Goal: Check status: Check status

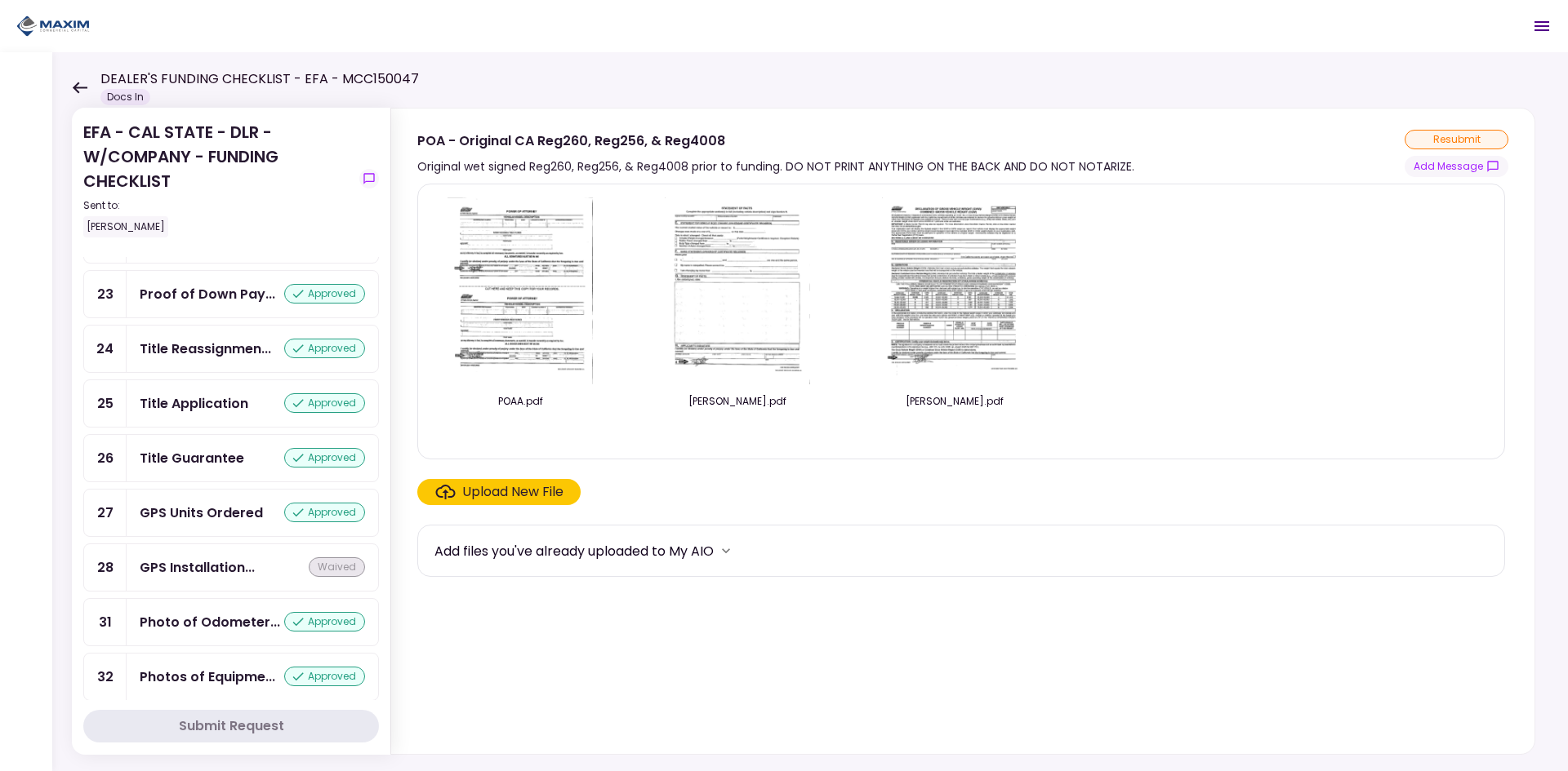
scroll to position [1550, 0]
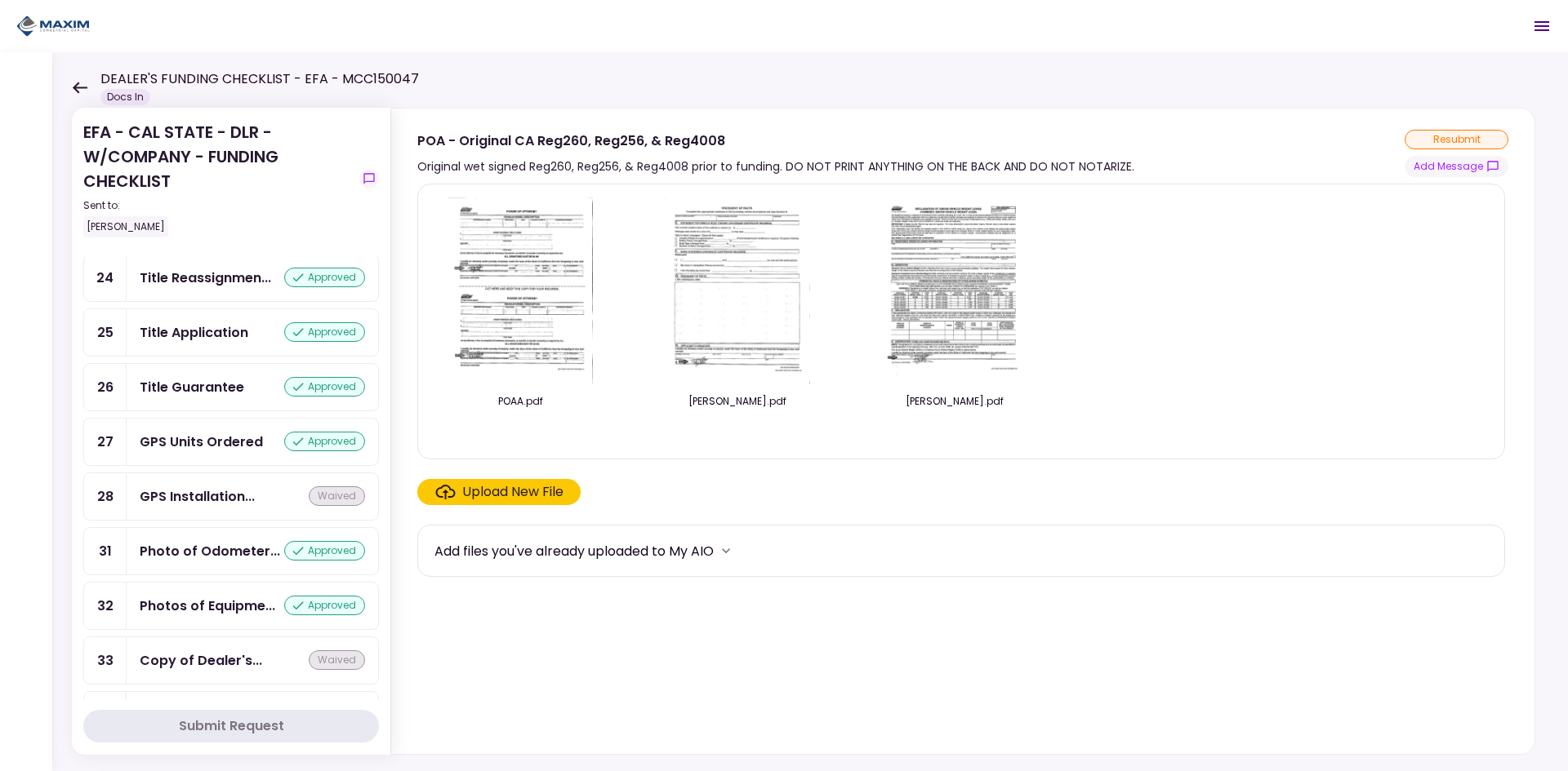
click at [224, 465] on div "GPS Units Ordered approved" at bounding box center [252, 442] width 252 height 46
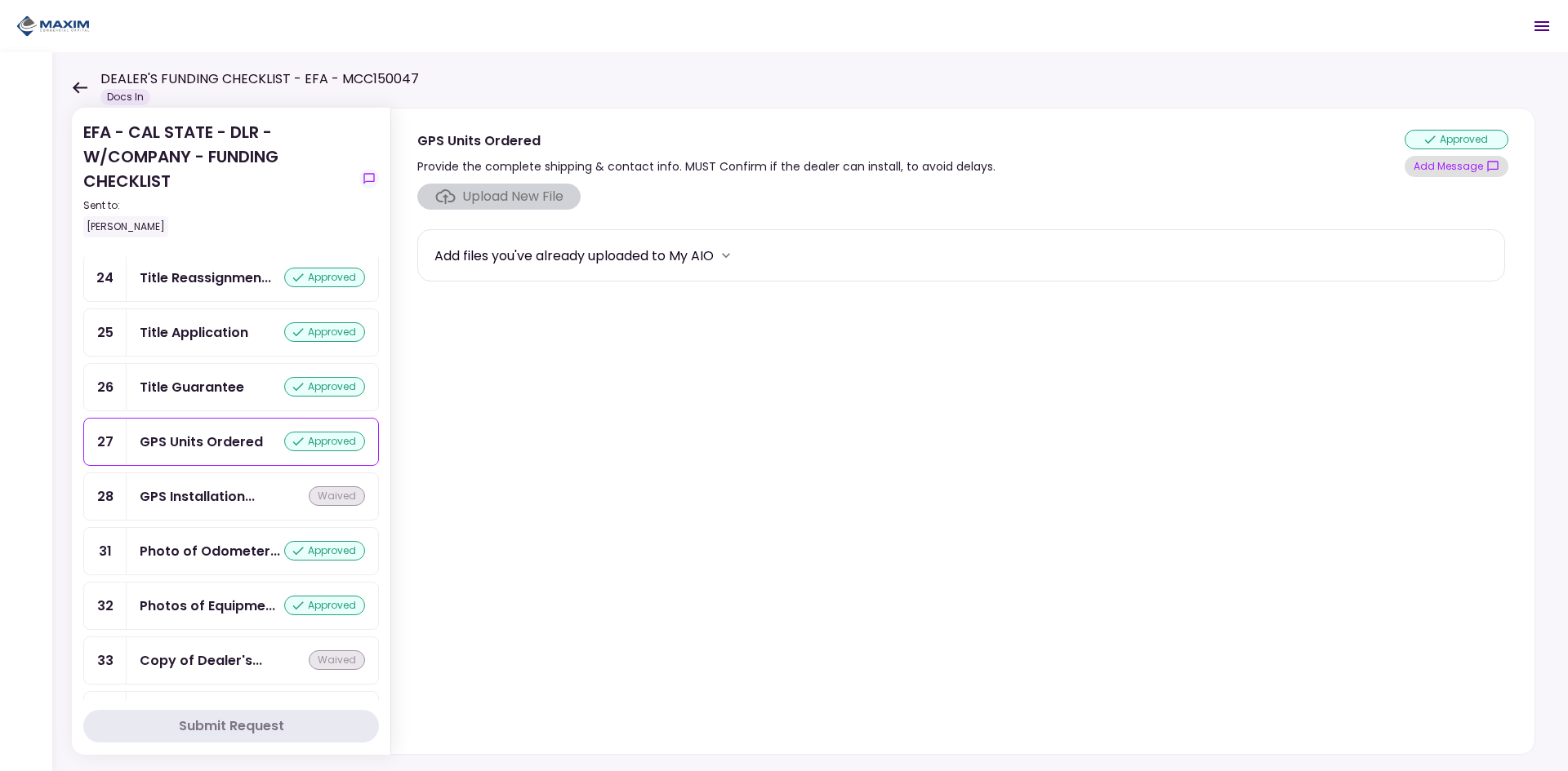
click at [1427, 170] on button "Add Message" at bounding box center [1456, 166] width 104 height 21
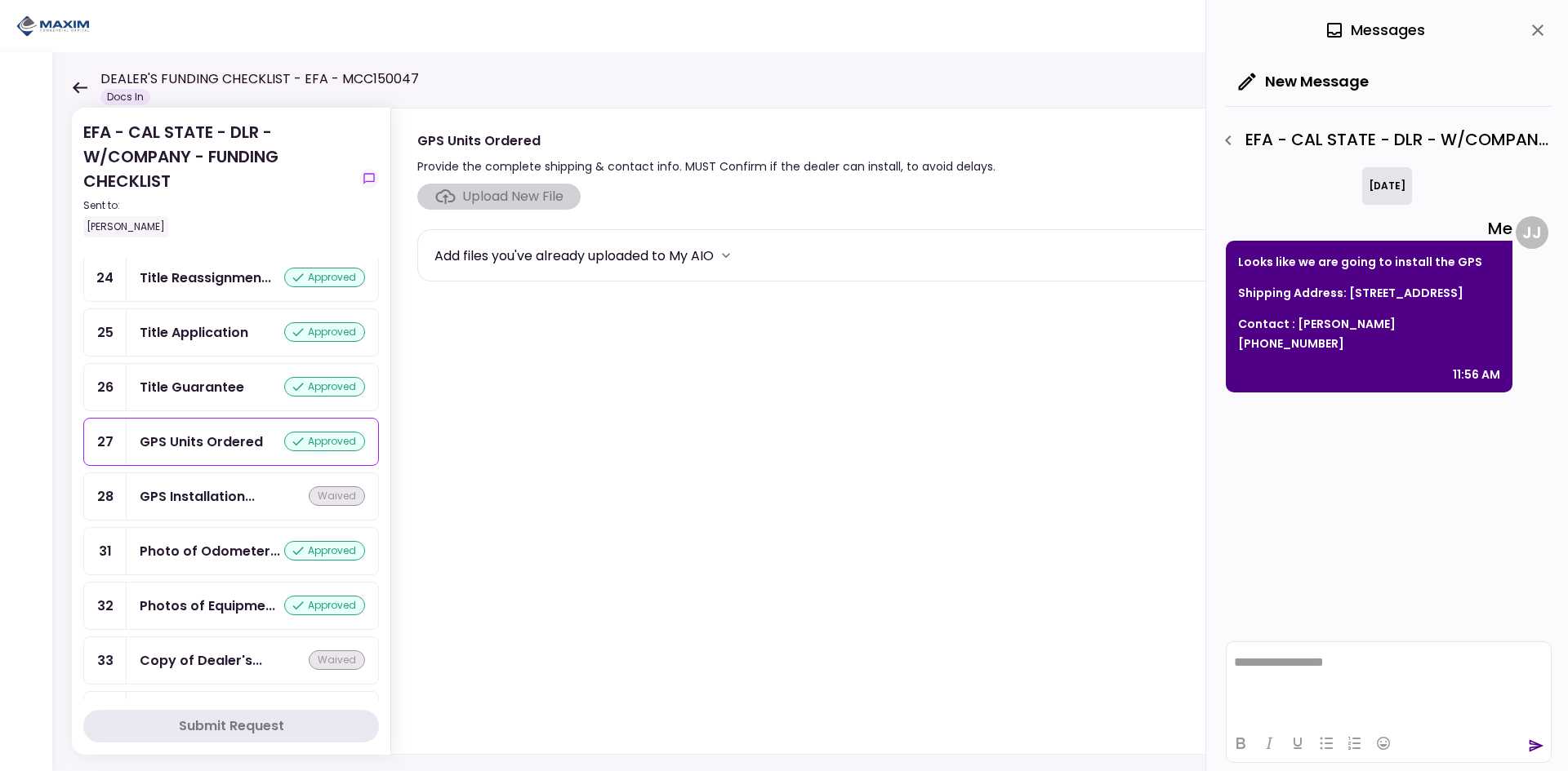
click at [1548, 30] on button "close" at bounding box center [1537, 31] width 28 height 28
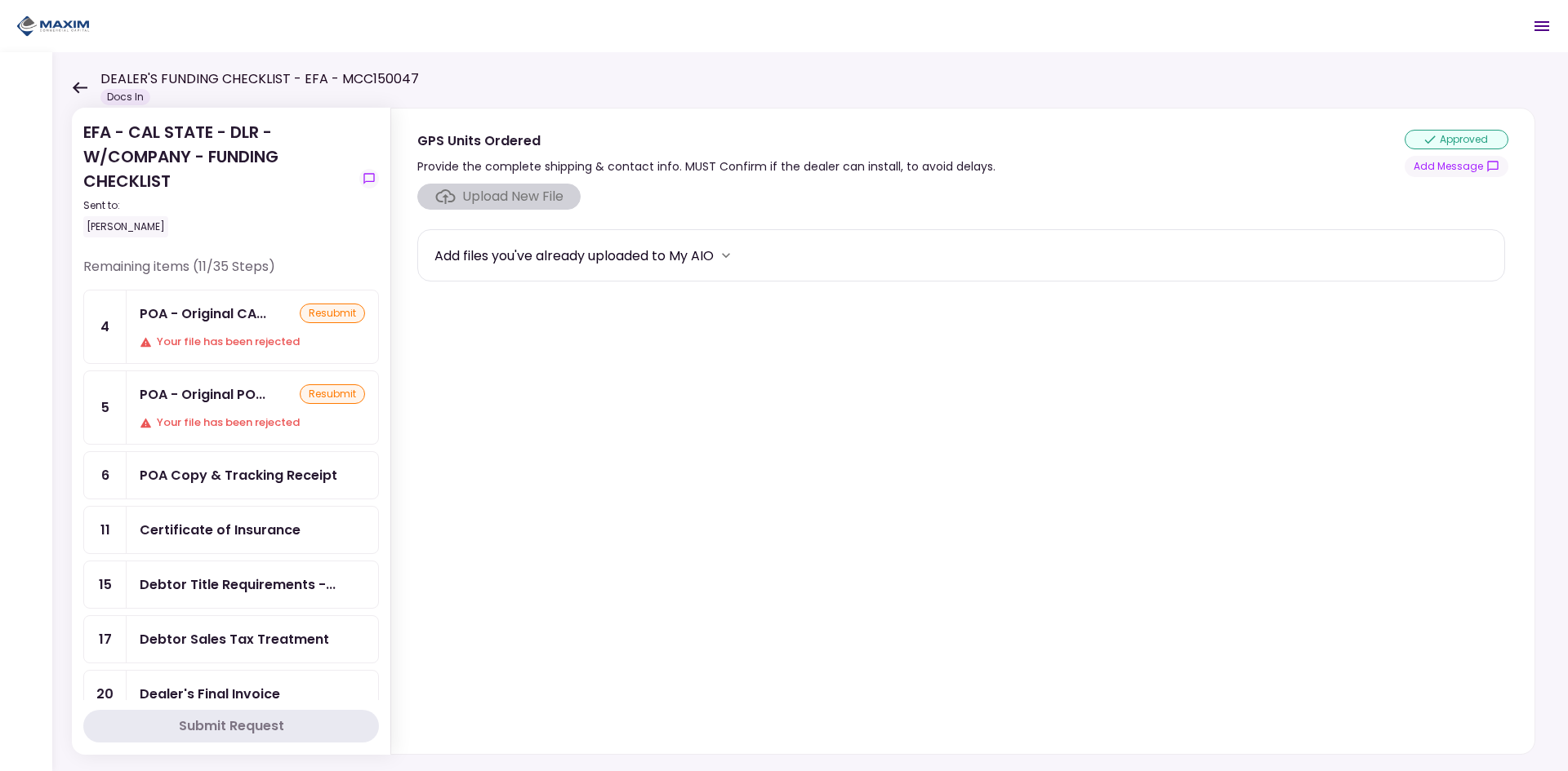
scroll to position [82, 0]
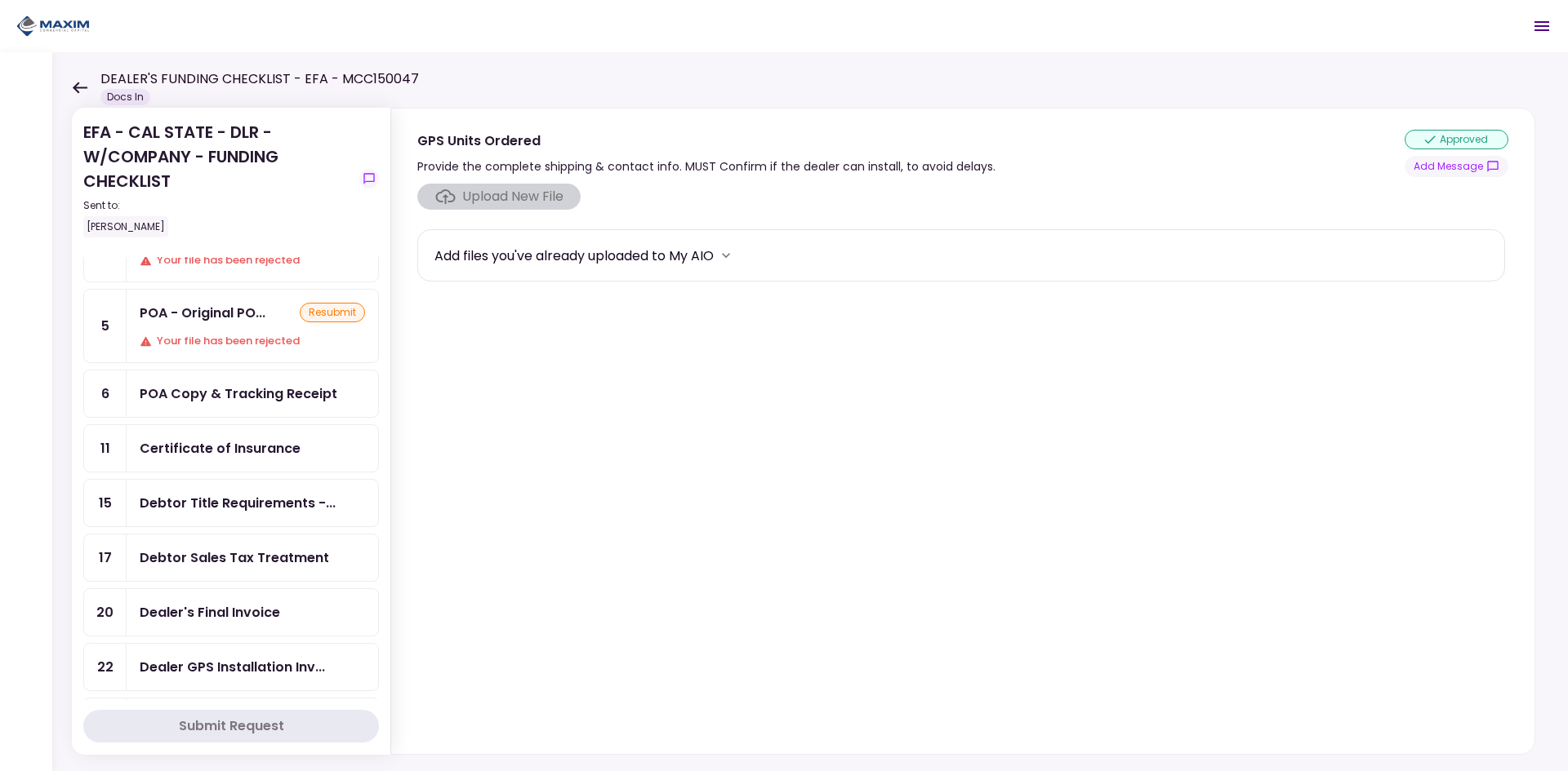
click at [270, 456] on div "Certificate of Insurance" at bounding box center [219, 449] width 161 height 20
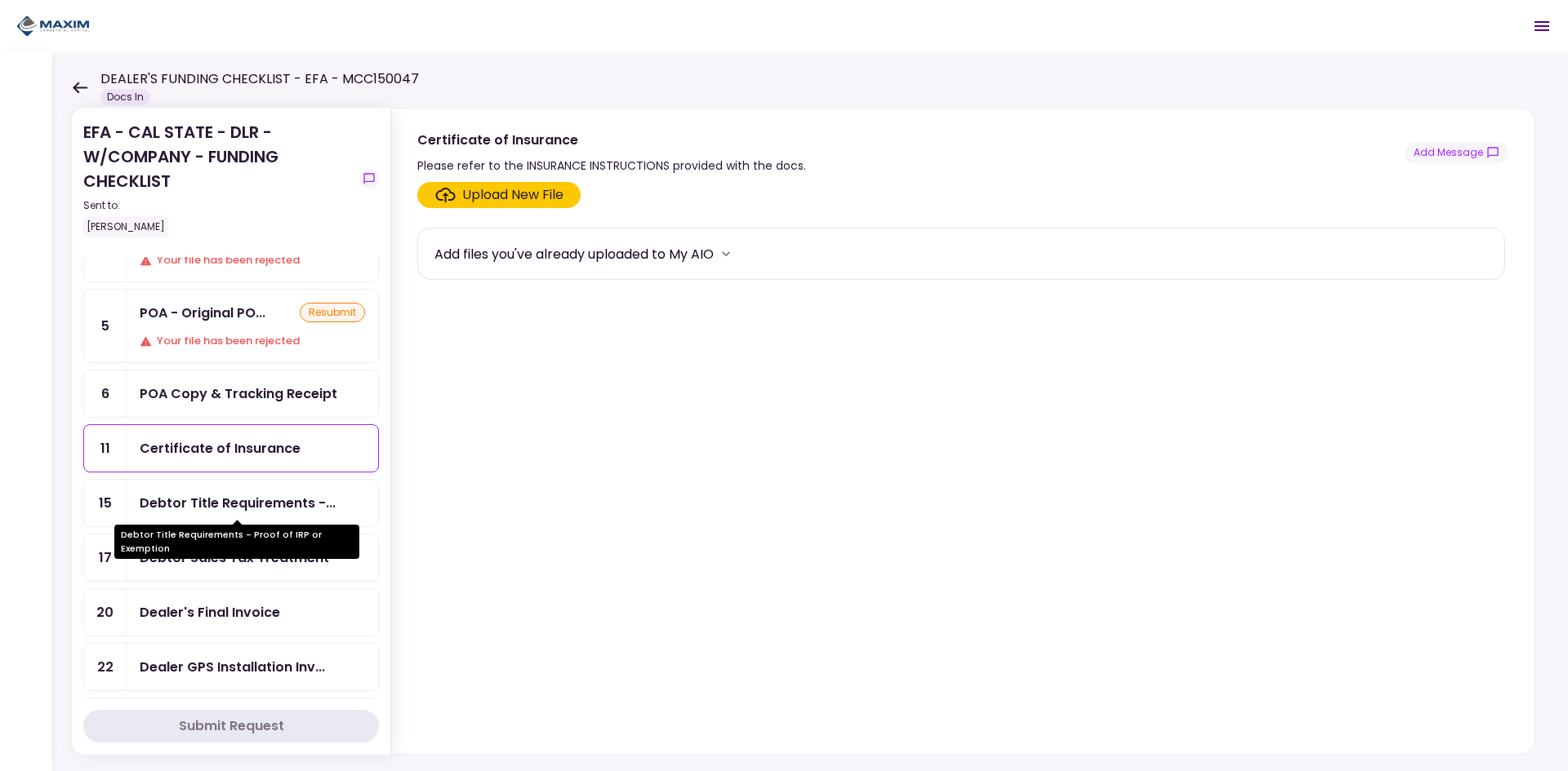
click at [287, 508] on div "Debtor Title Requirements -..." at bounding box center [237, 503] width 196 height 20
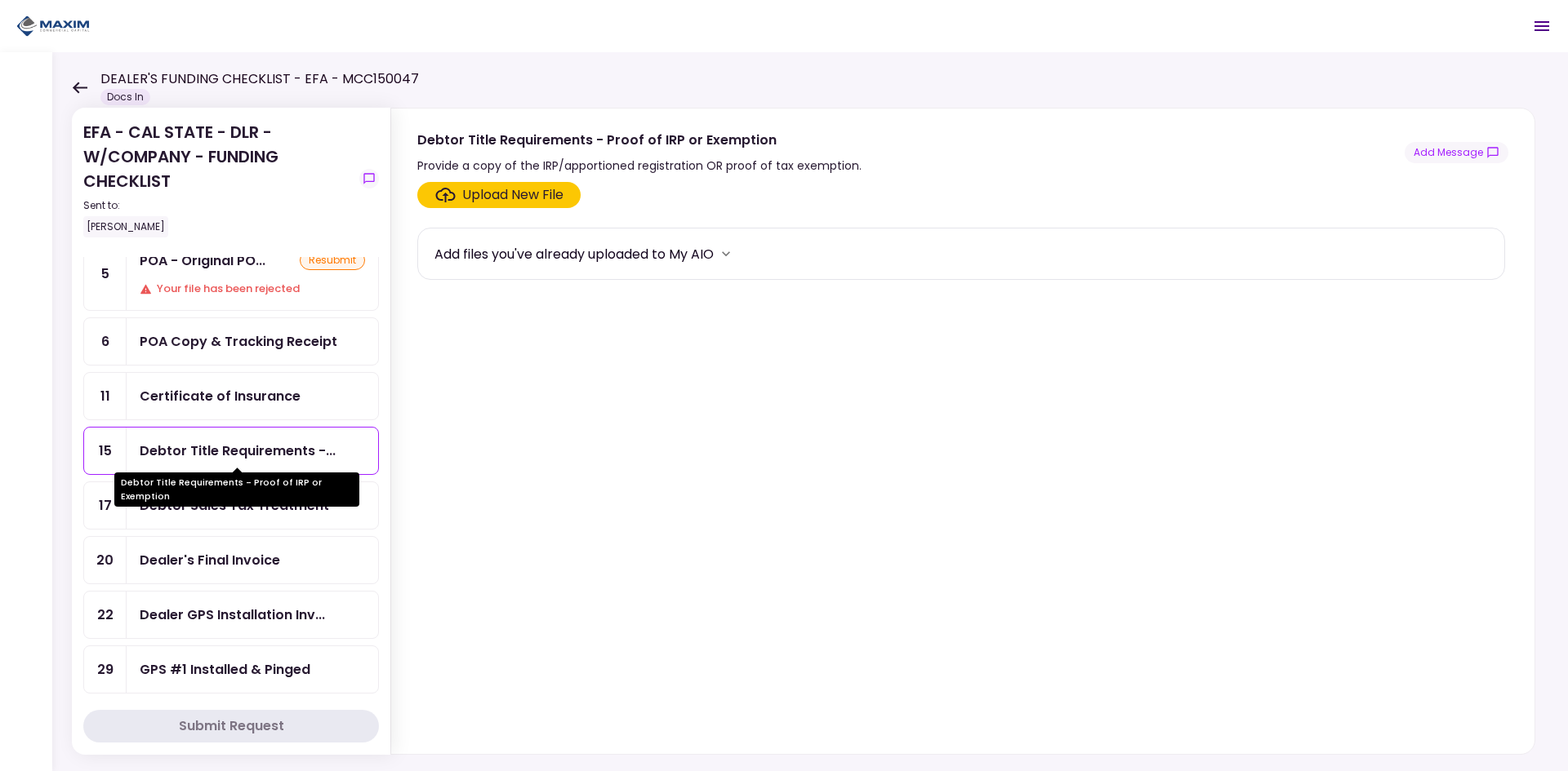
scroll to position [163, 0]
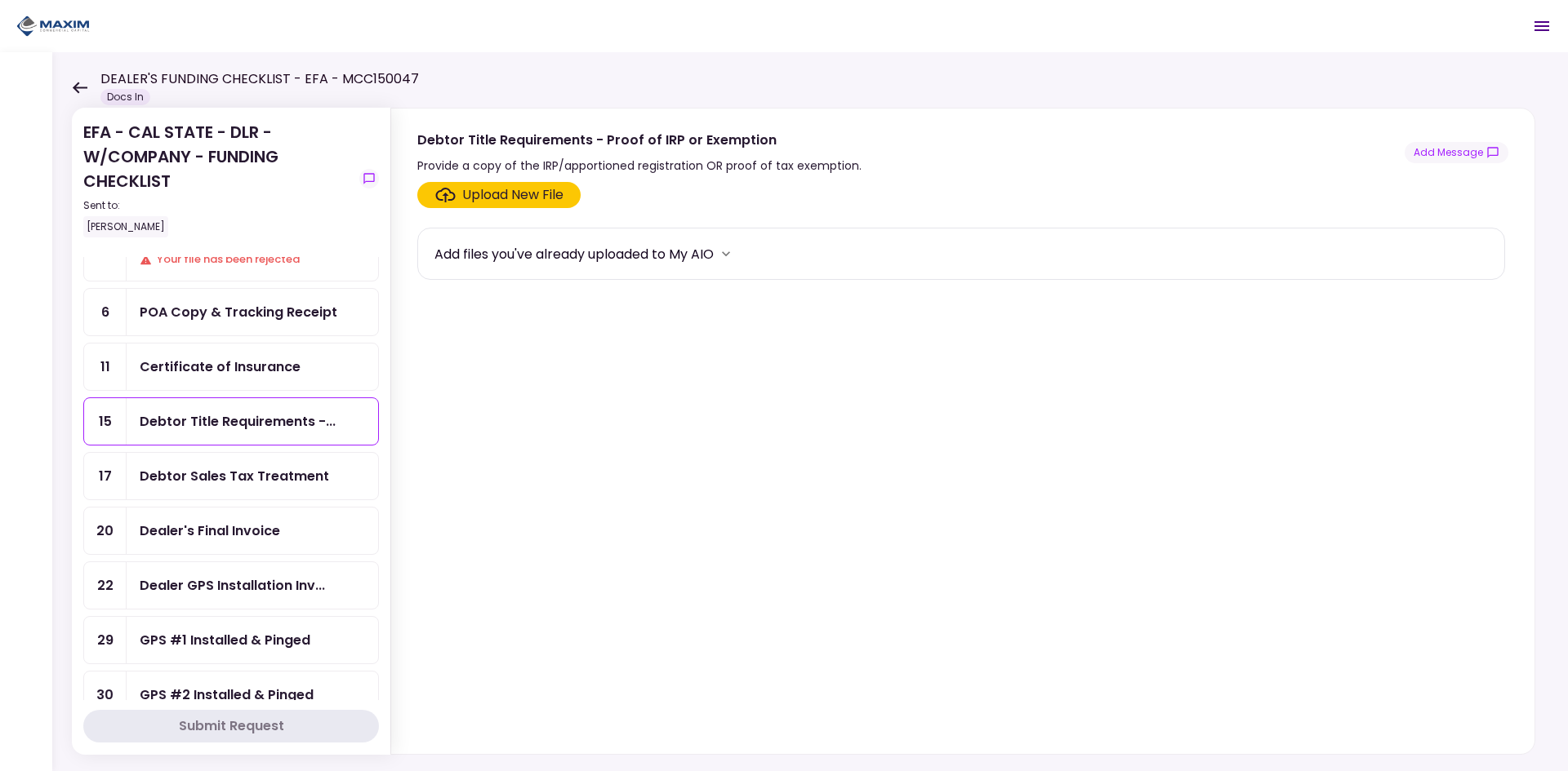
click at [256, 477] on div "Debtor Sales Tax Treatment" at bounding box center [234, 477] width 190 height 20
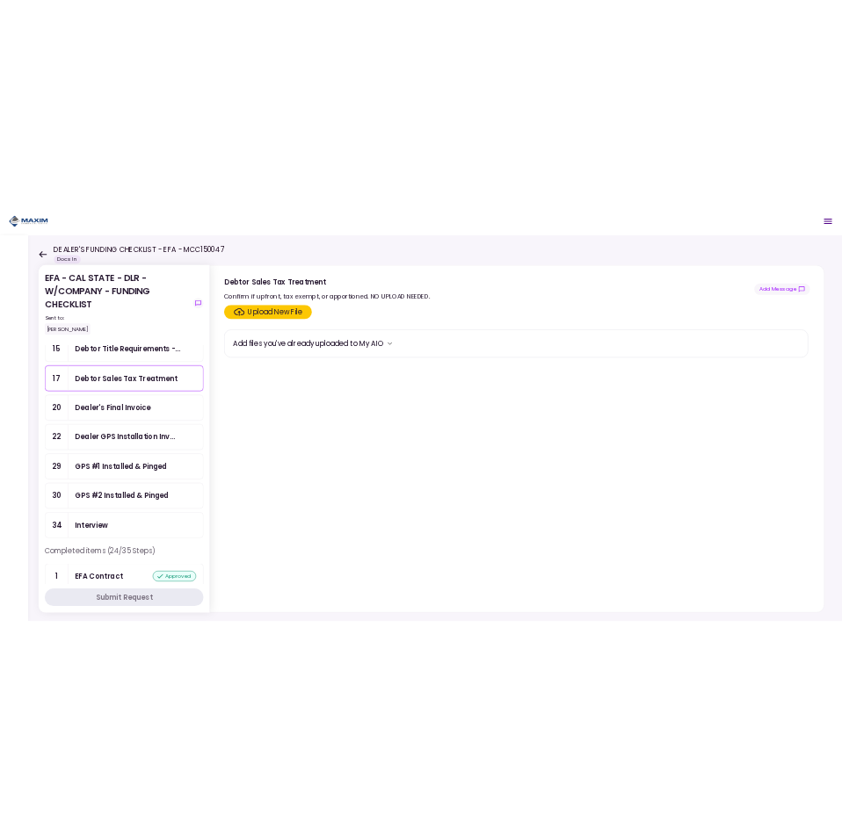
scroll to position [351, 0]
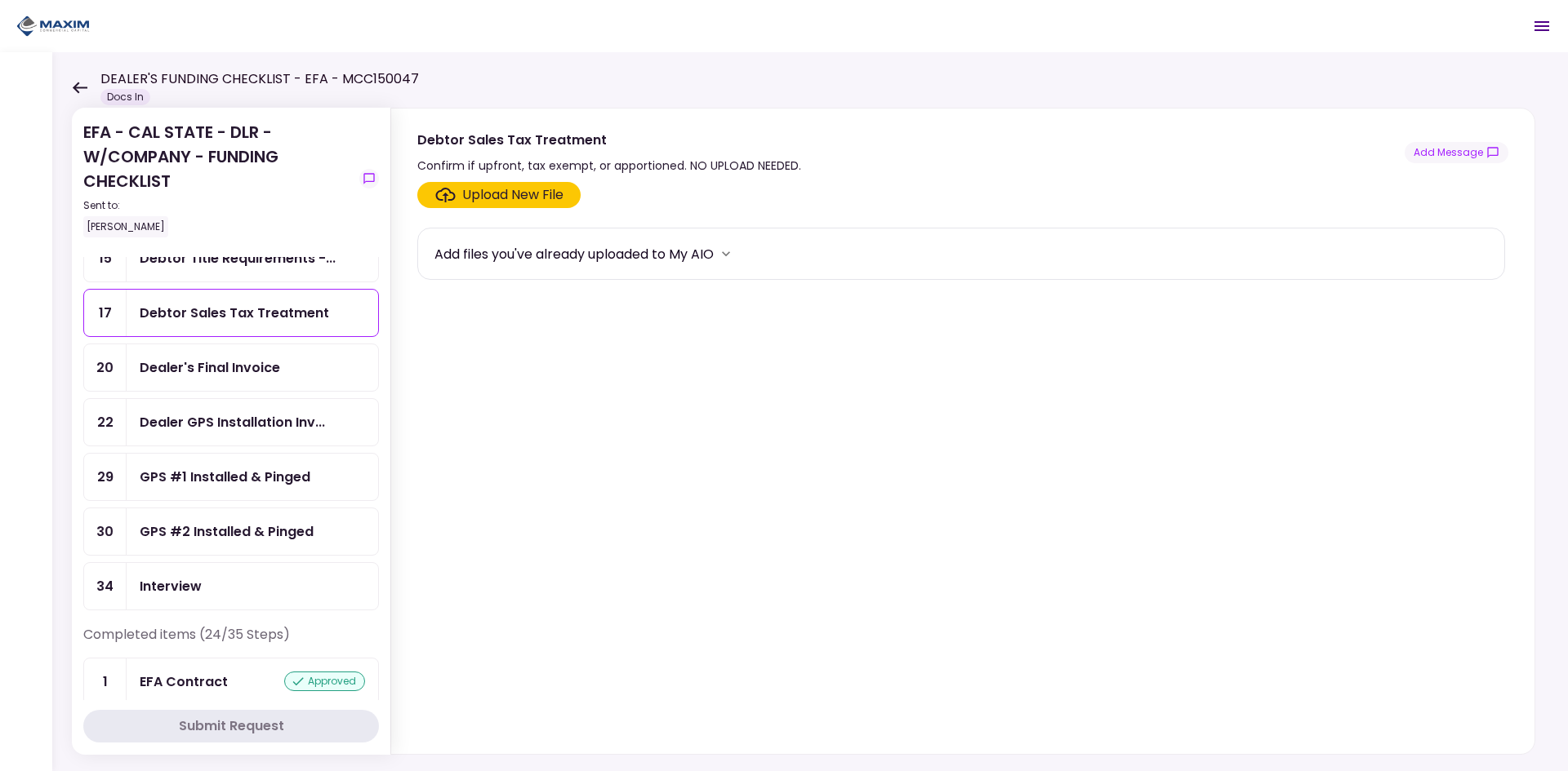
click at [250, 379] on div "Dealer's Final Invoice" at bounding box center [252, 368] width 252 height 46
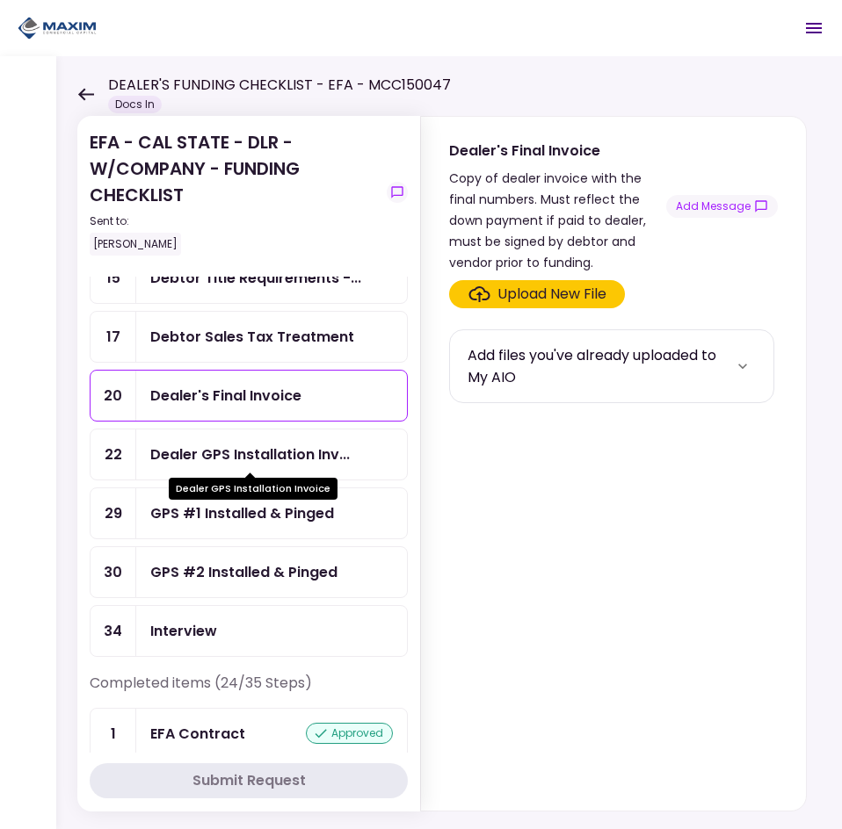
click at [333, 451] on div "Dealer GPS Installation Inv..." at bounding box center [249, 455] width 199 height 22
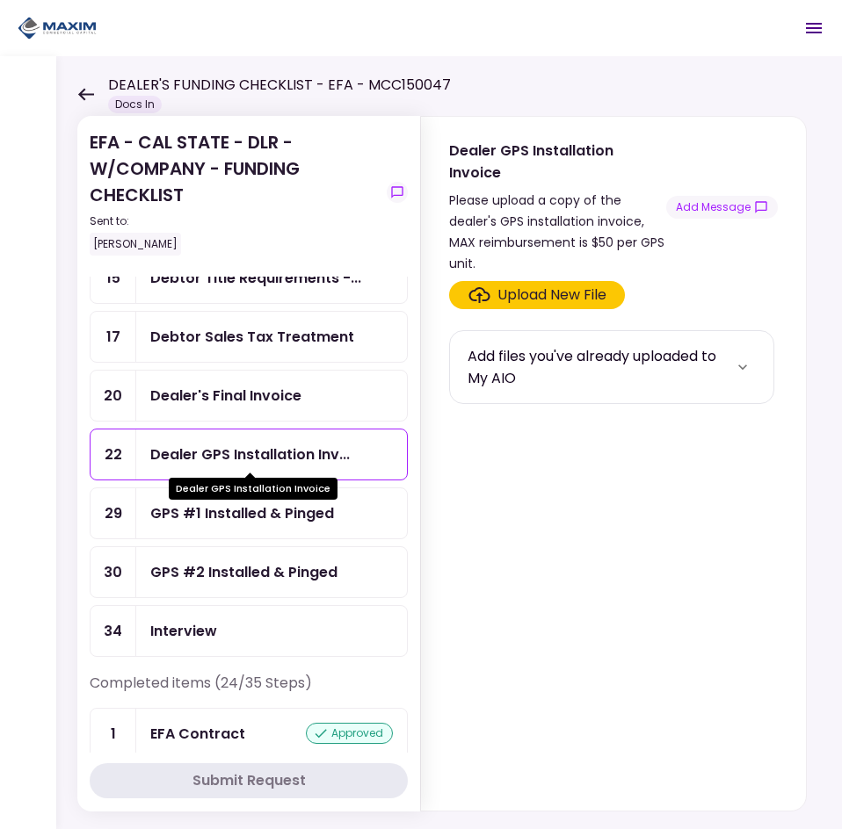
click at [334, 451] on div "Dealer GPS Installation Inv..." at bounding box center [249, 455] width 199 height 22
click at [329, 511] on div "GPS #1 Installed & Pinged" at bounding box center [242, 513] width 184 height 22
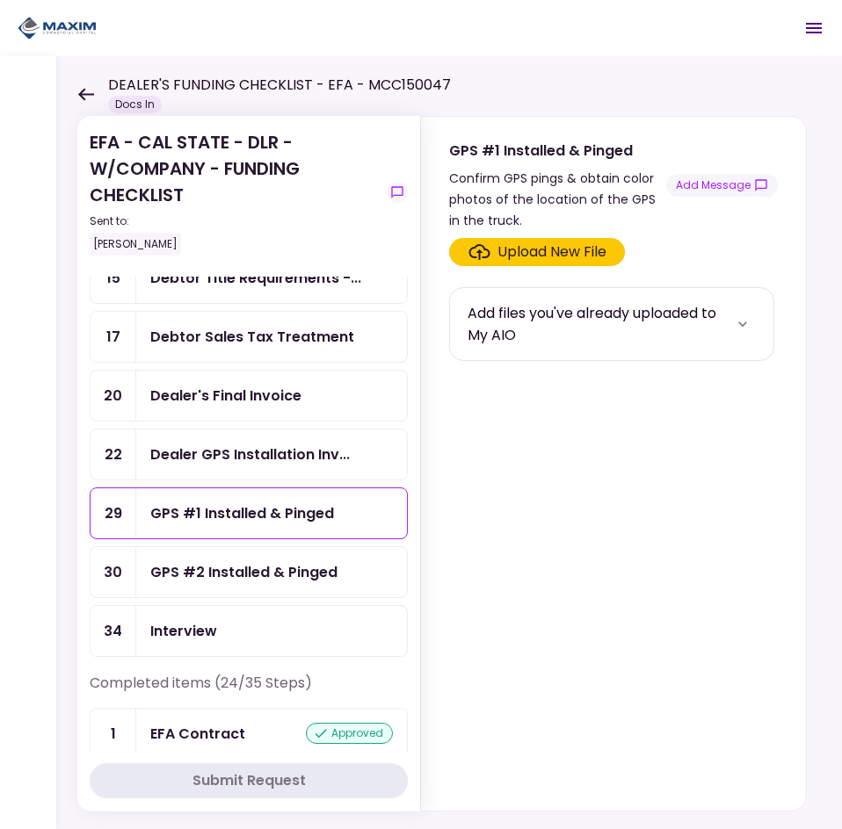
click at [306, 581] on div "GPS #2 Installed & Pinged" at bounding box center [243, 572] width 187 height 22
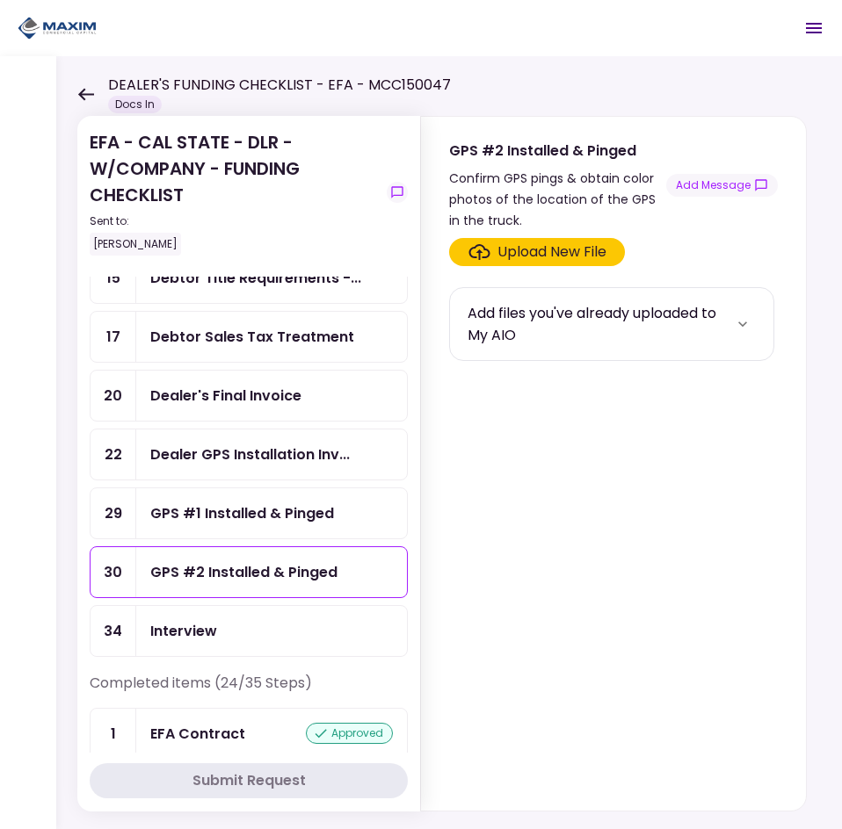
click at [287, 647] on div "Interview" at bounding box center [271, 631] width 271 height 50
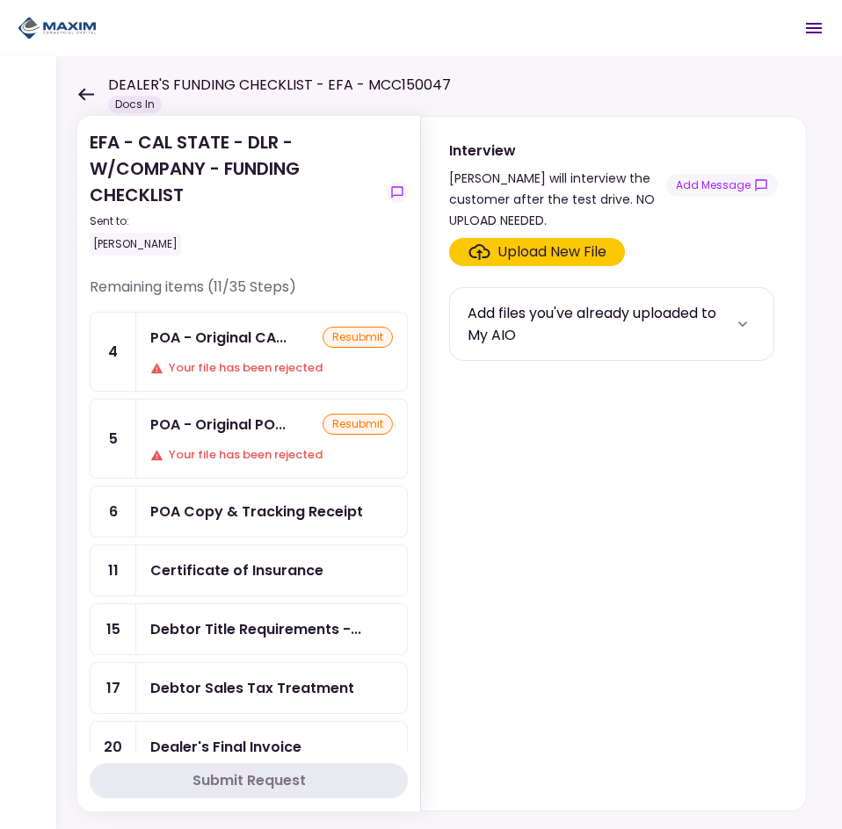
click at [468, 516] on section "Upload New File Add files you've already uploaded to My AIO" at bounding box center [613, 521] width 329 height 566
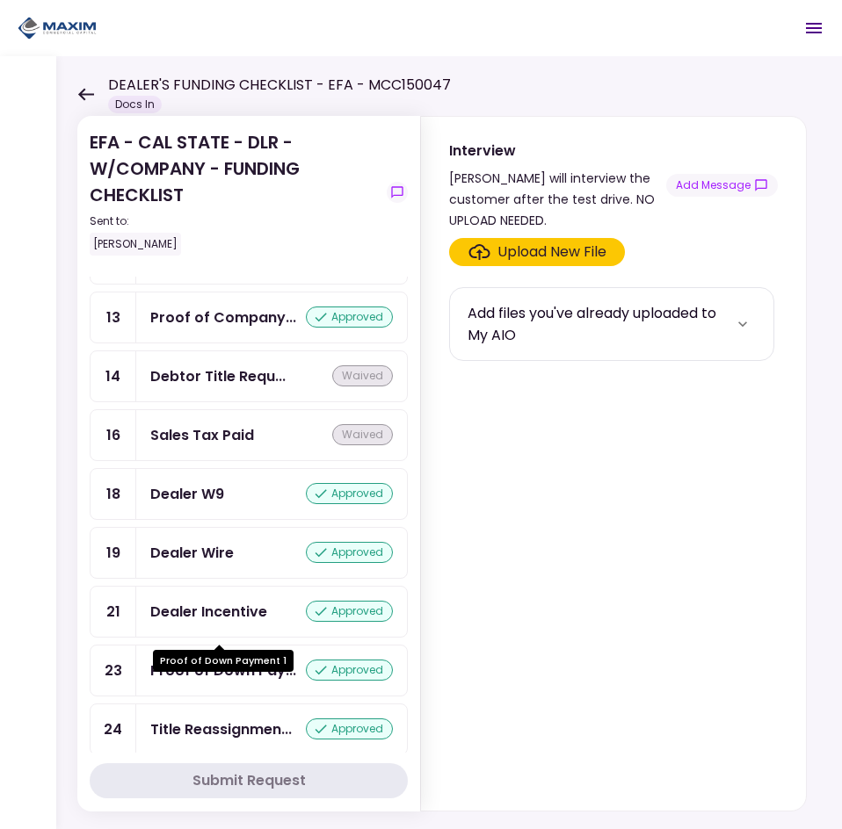
scroll to position [1318, 0]
